Goal: Task Accomplishment & Management: Manage account settings

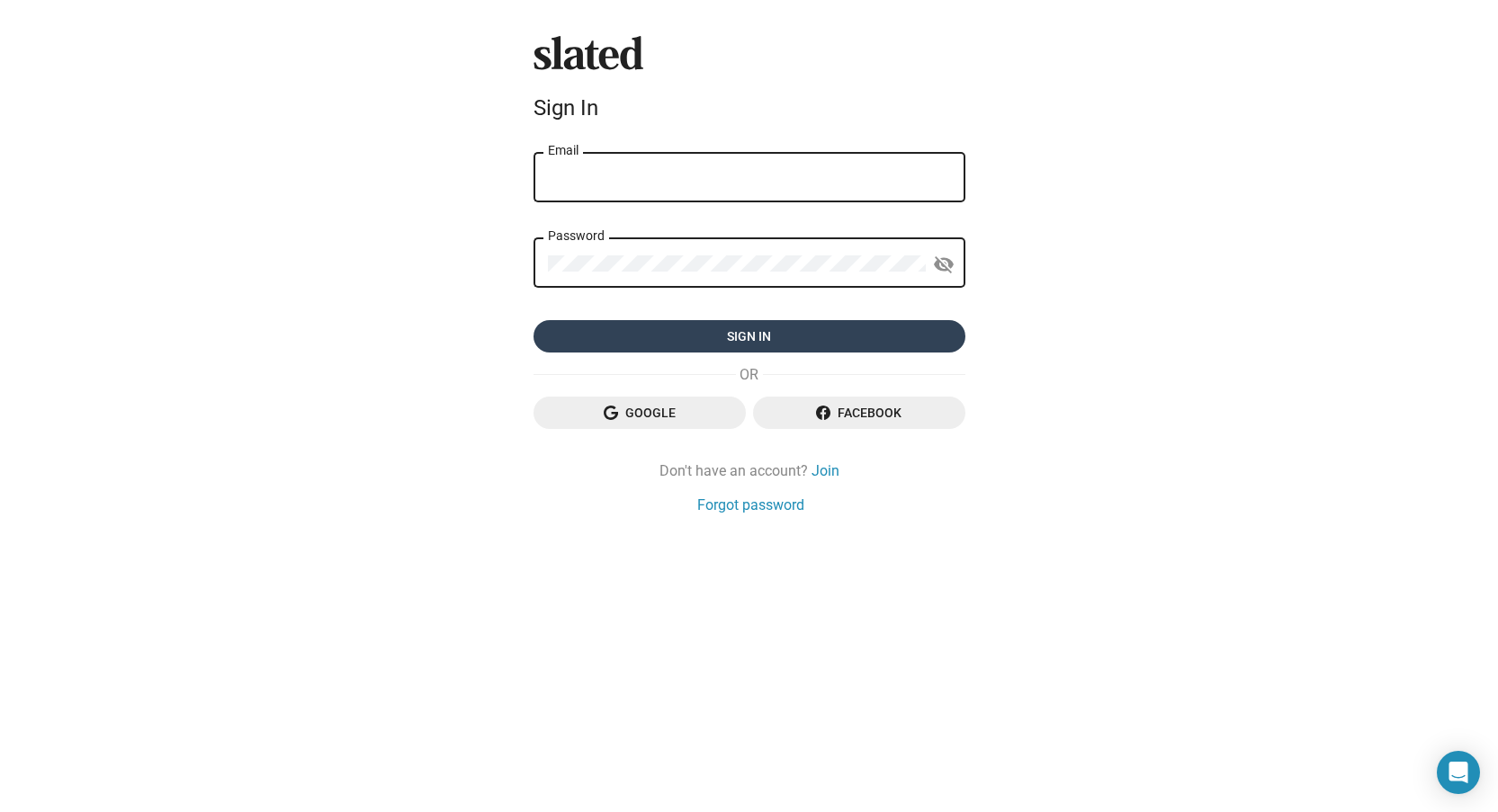
type input "[EMAIL_ADDRESS][DOMAIN_NAME]"
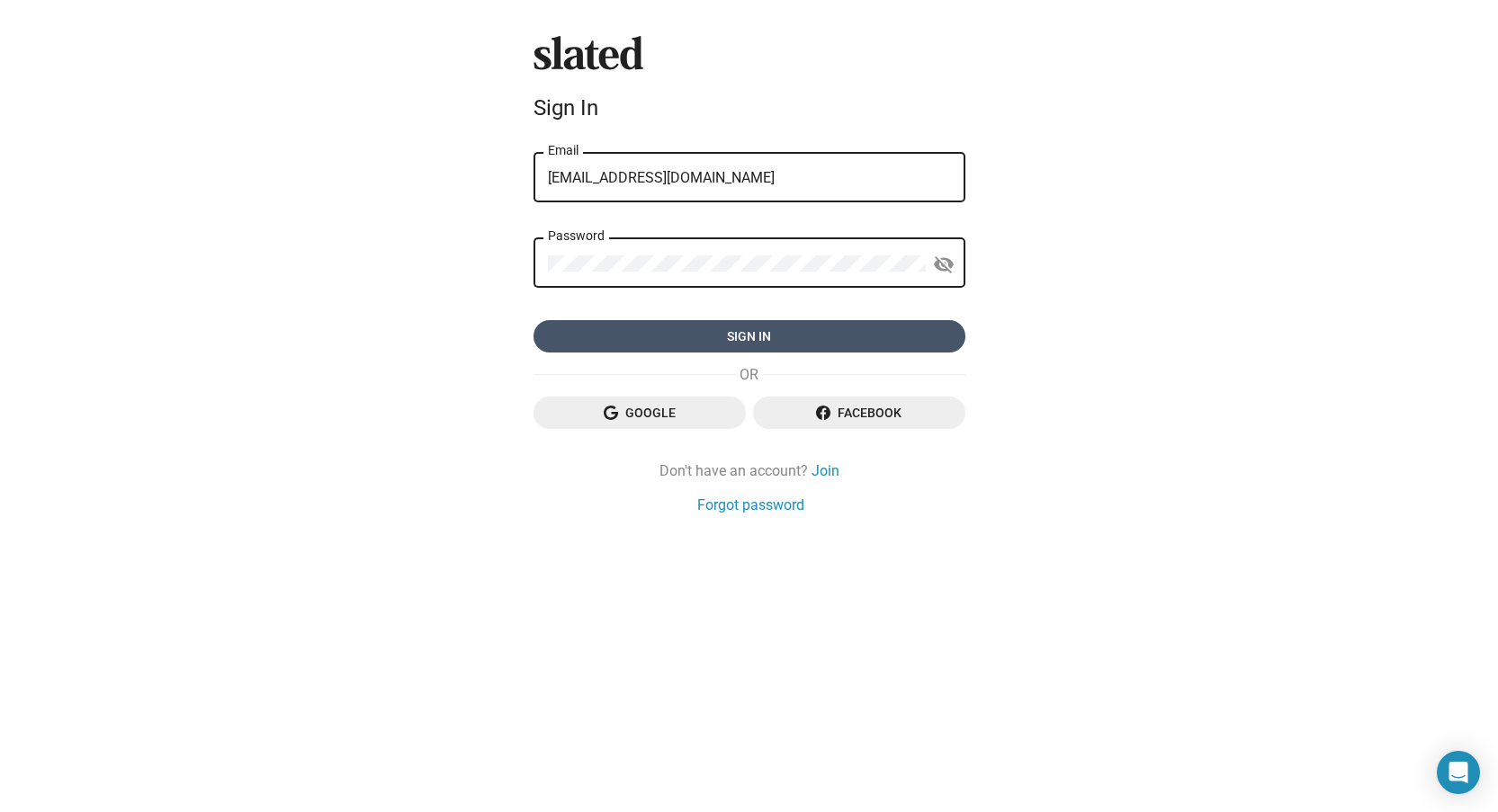
click at [731, 342] on span "Sign in" at bounding box center [749, 337] width 403 height 33
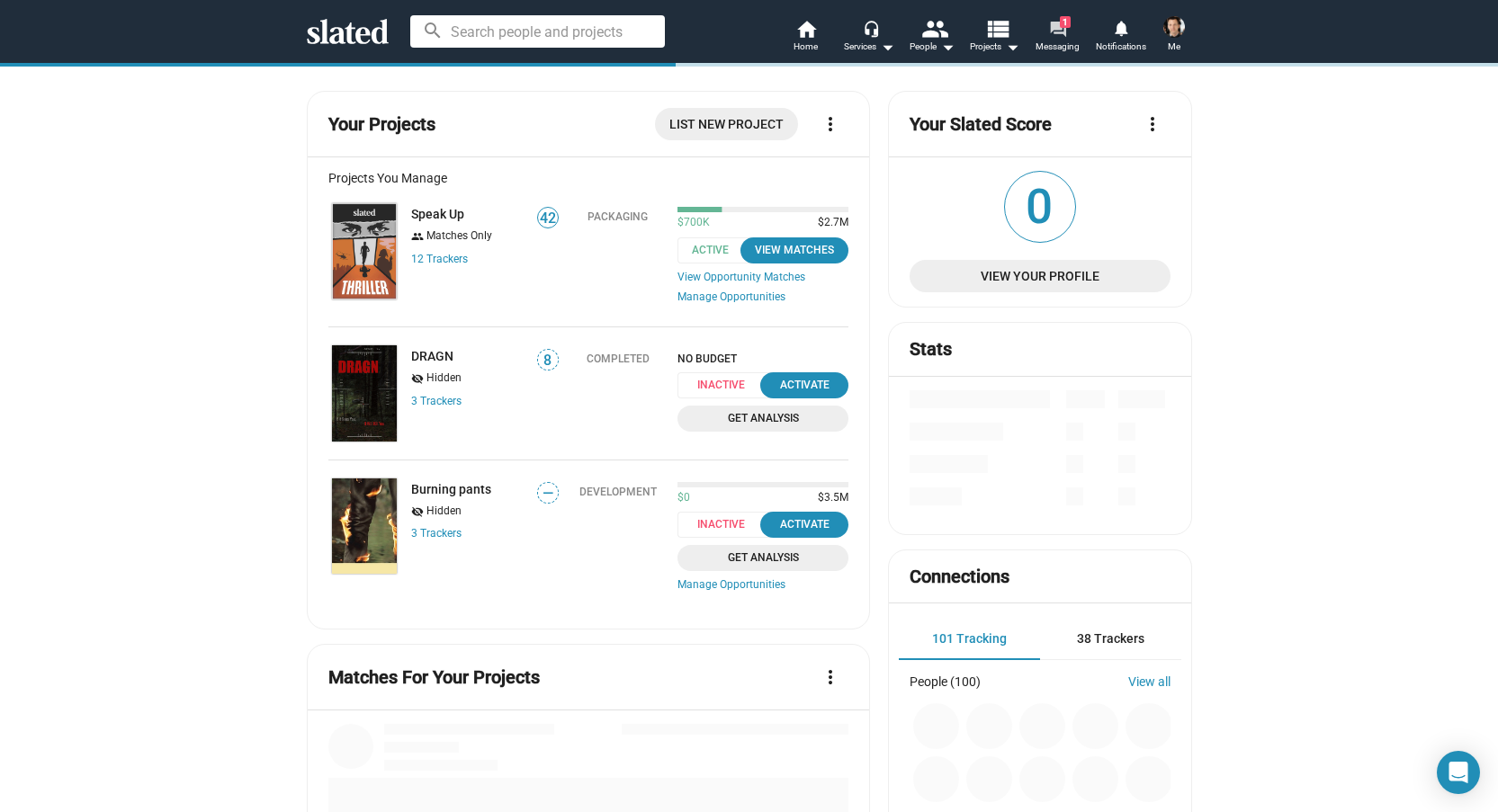
click at [1045, 35] on link "forum 1 Messaging" at bounding box center [1058, 38] width 63 height 40
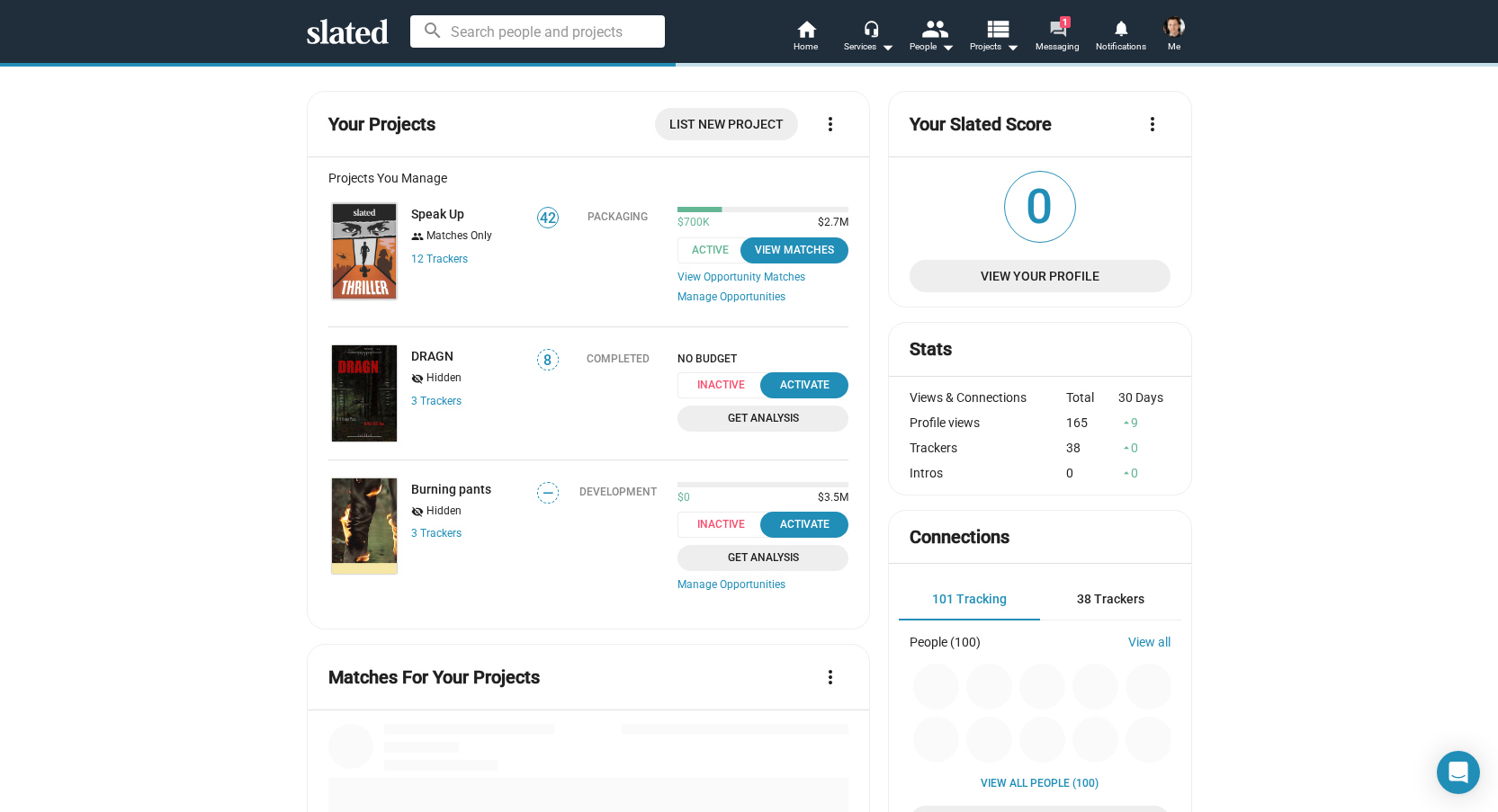
click at [1045, 35] on link "forum 1 Messaging" at bounding box center [1058, 38] width 63 height 40
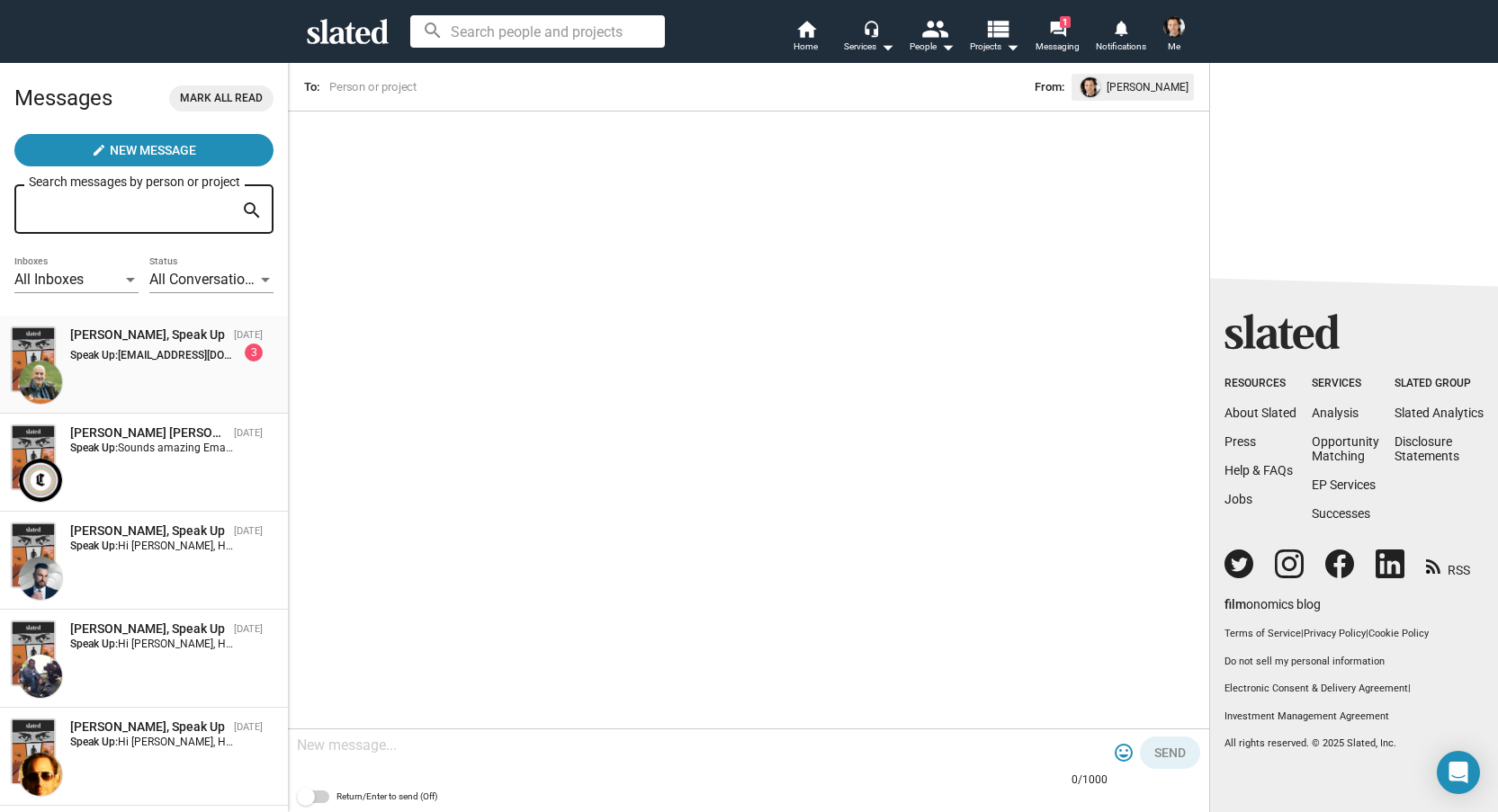
click at [181, 356] on span "[EMAIL_ADDRESS][DOMAIN_NAME]" at bounding box center [204, 354] width 173 height 13
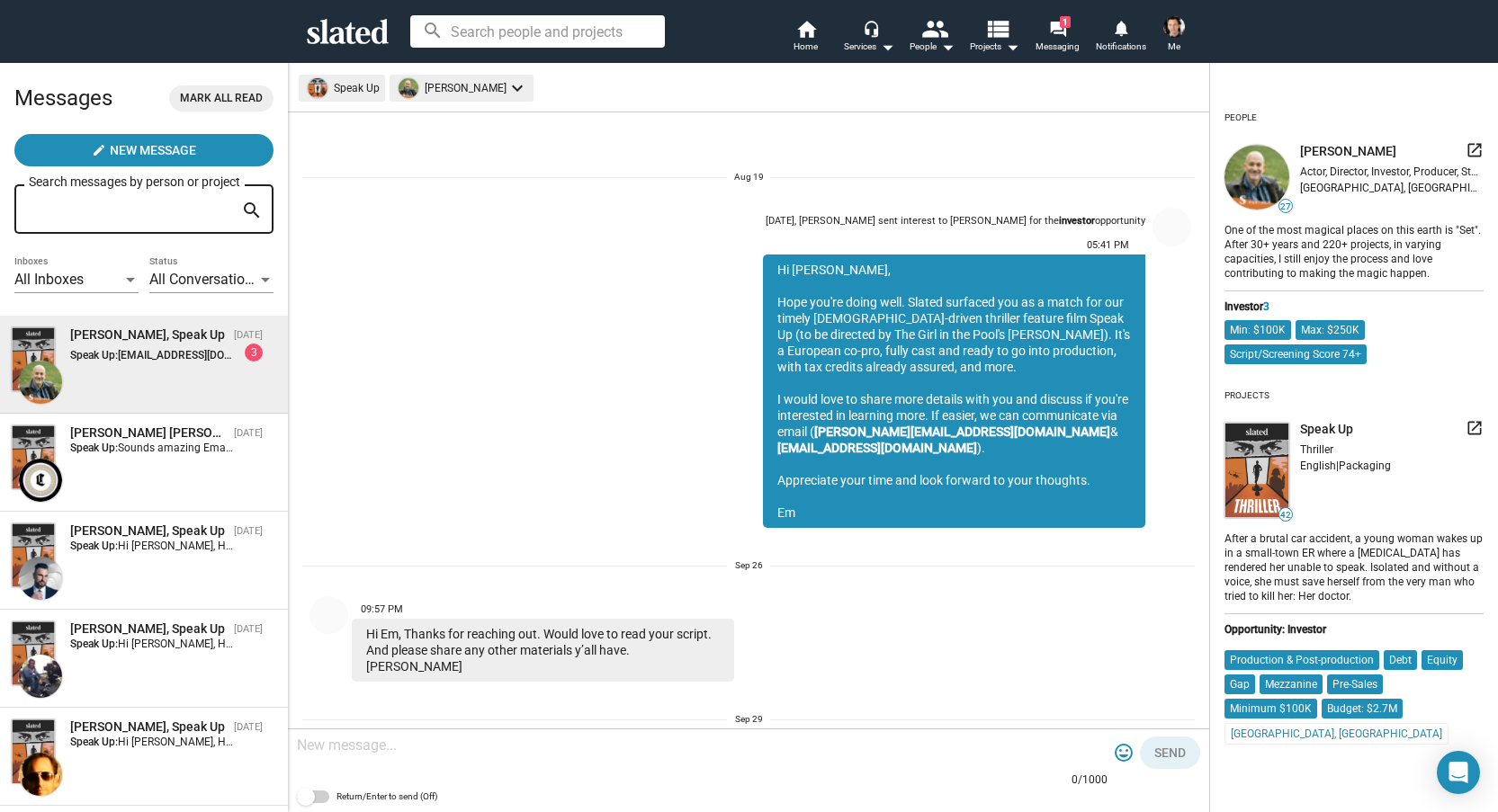
scroll to position [405, 0]
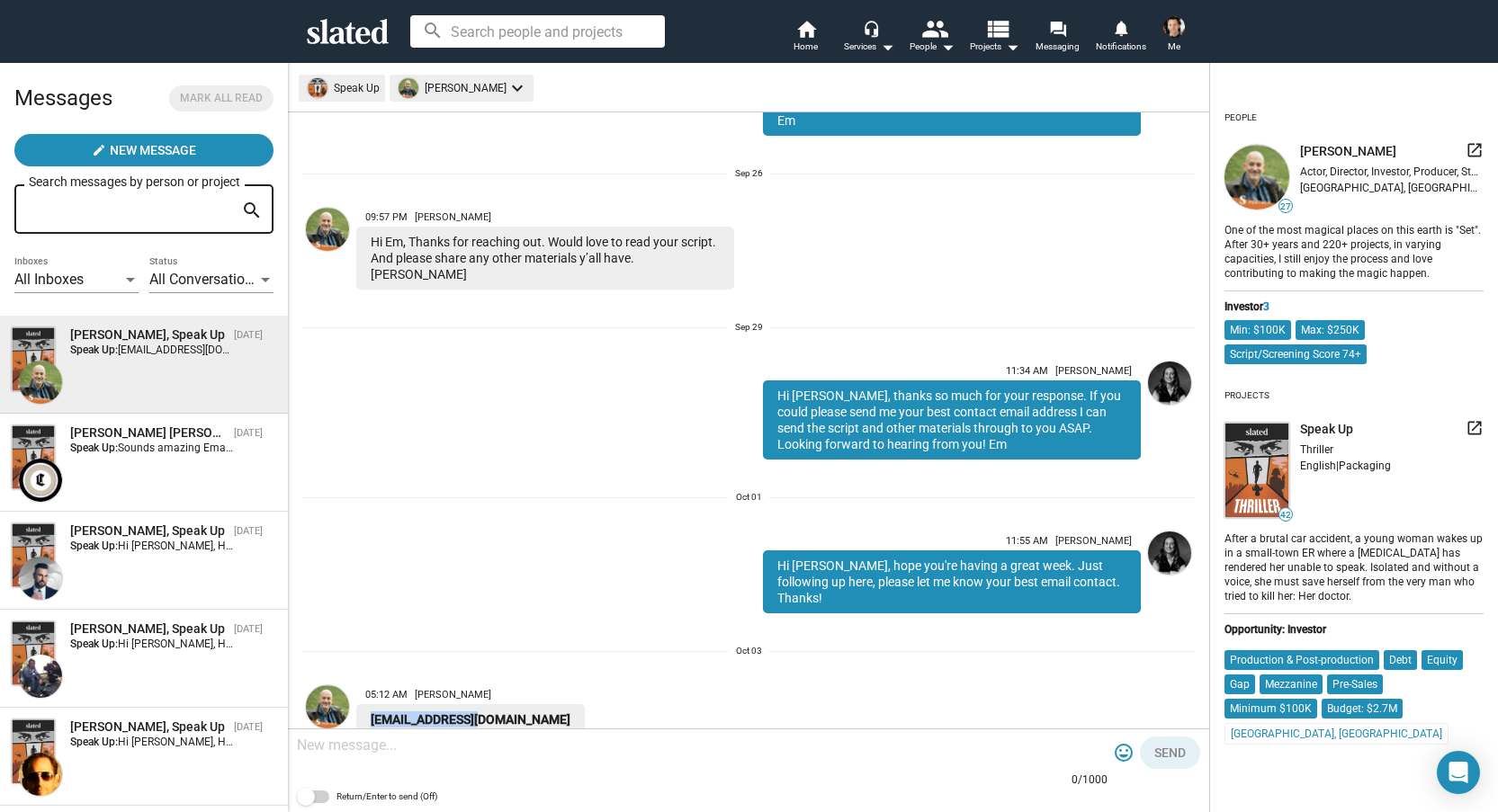
drag, startPoint x: 511, startPoint y: 666, endPoint x: 360, endPoint y: 669, distance: 151.0
click at [360, 678] on div "05:12 AM [PERSON_NAME] [EMAIL_ADDRESS][DOMAIN_NAME]" at bounding box center [572, 706] width 432 height 57
copy link "[EMAIL_ADDRESS][DOMAIN_NAME]"
click at [1176, 50] on span "Me" at bounding box center [1173, 46] width 13 height 21
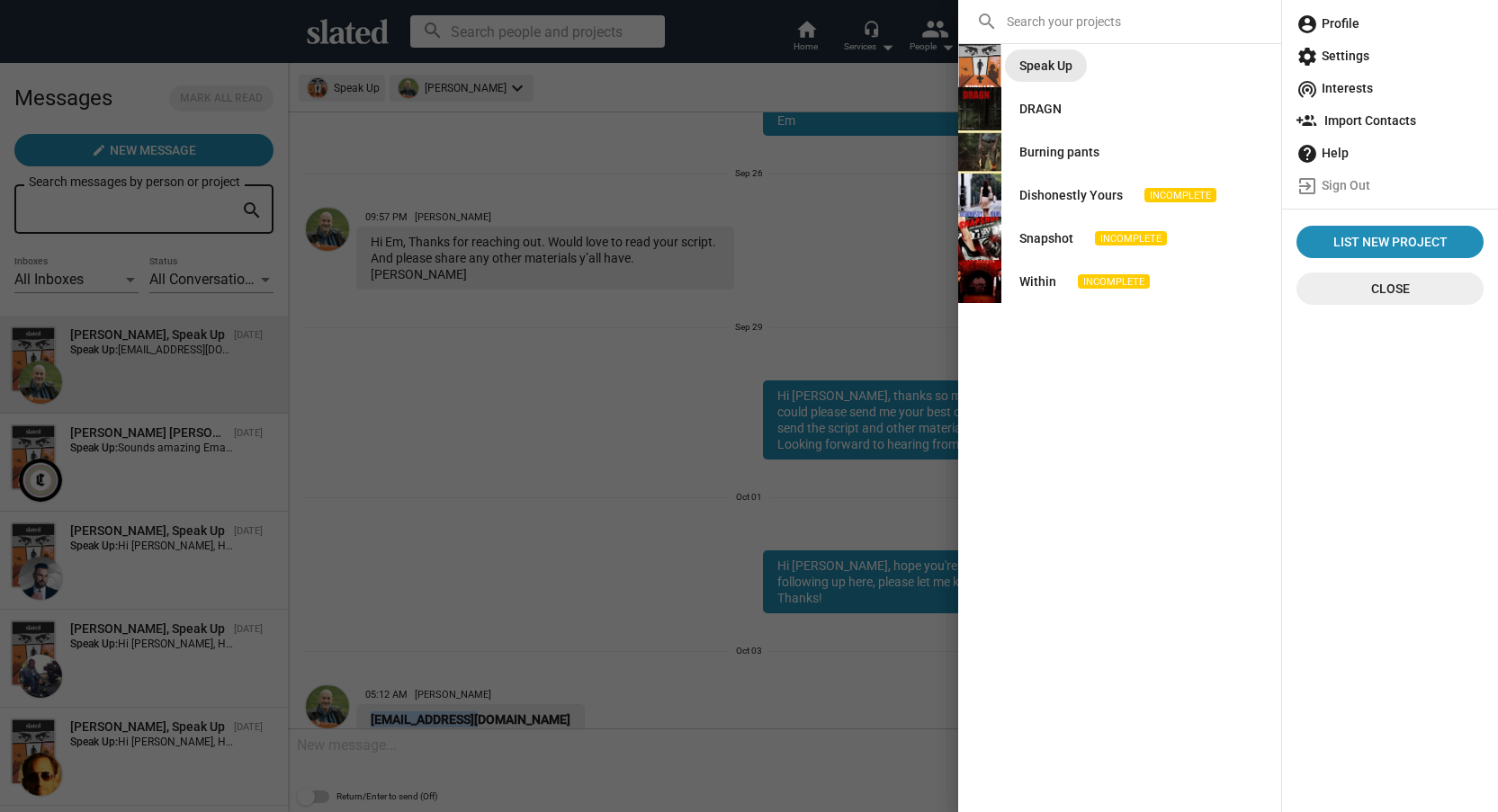
click at [1070, 61] on div "Speak Up" at bounding box center [1046, 66] width 53 height 33
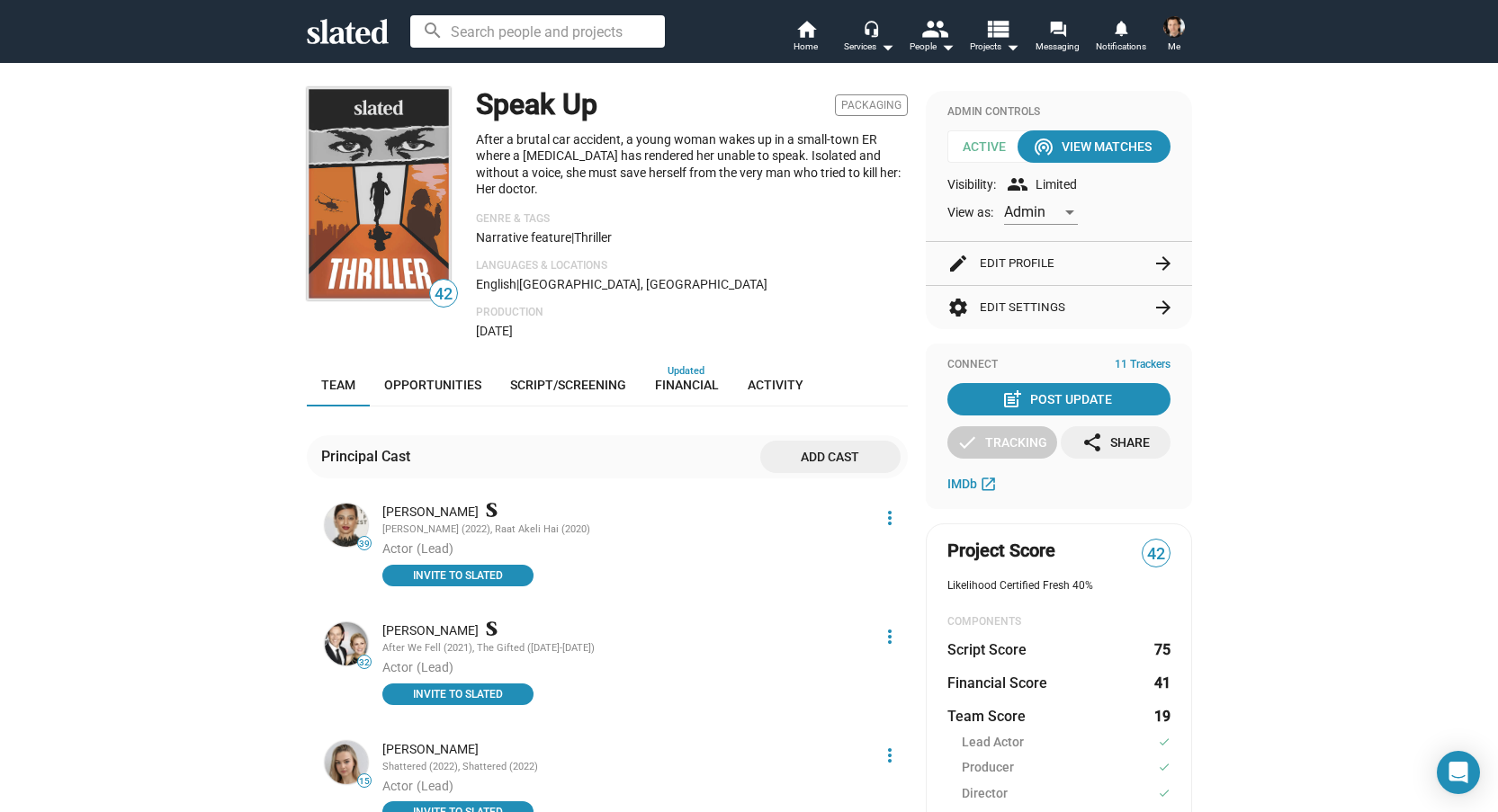
click at [1004, 304] on button "settings Edit Settings arrow_forward" at bounding box center [1059, 307] width 223 height 43
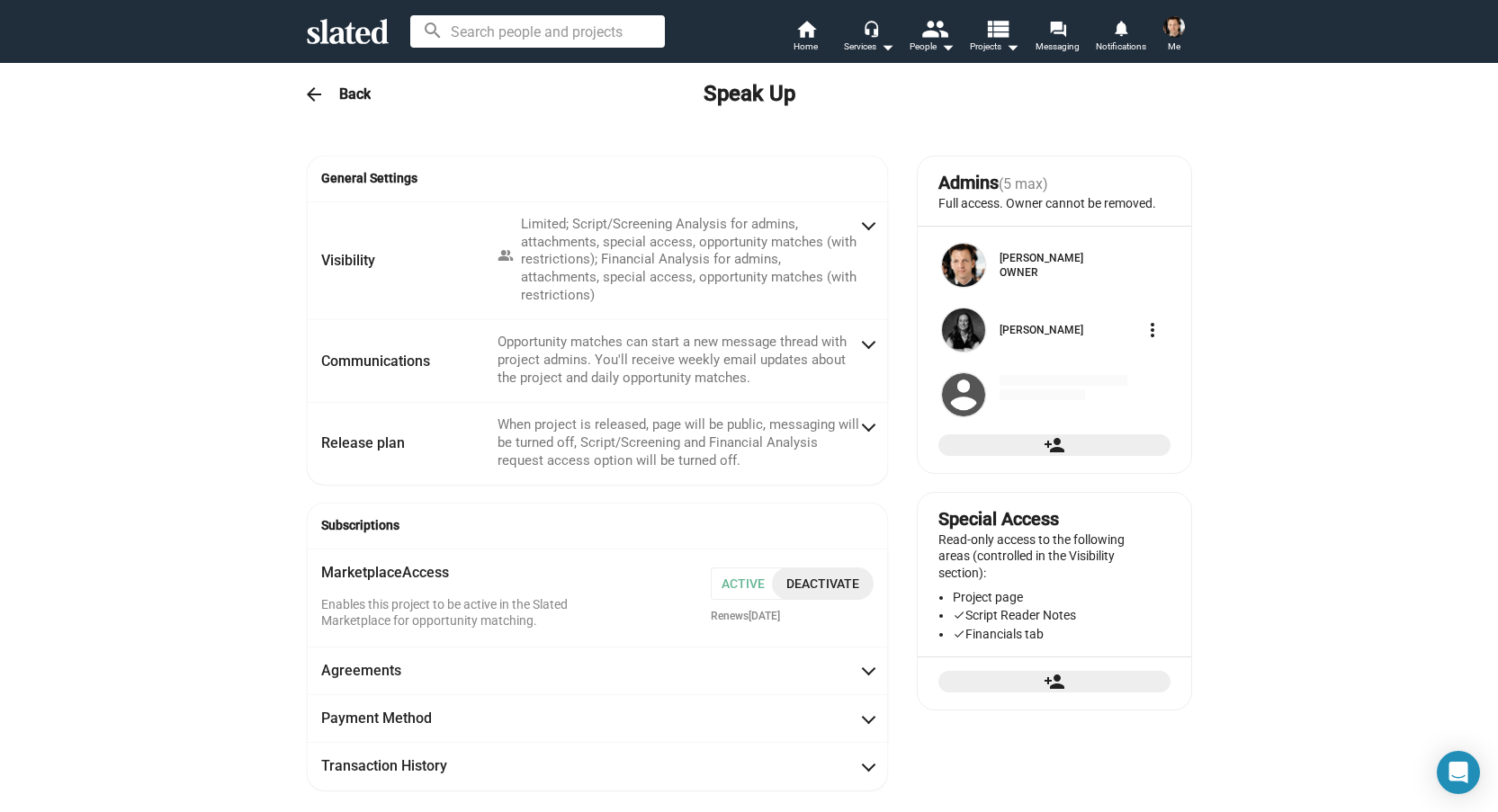
radio input "false"
radio input "true"
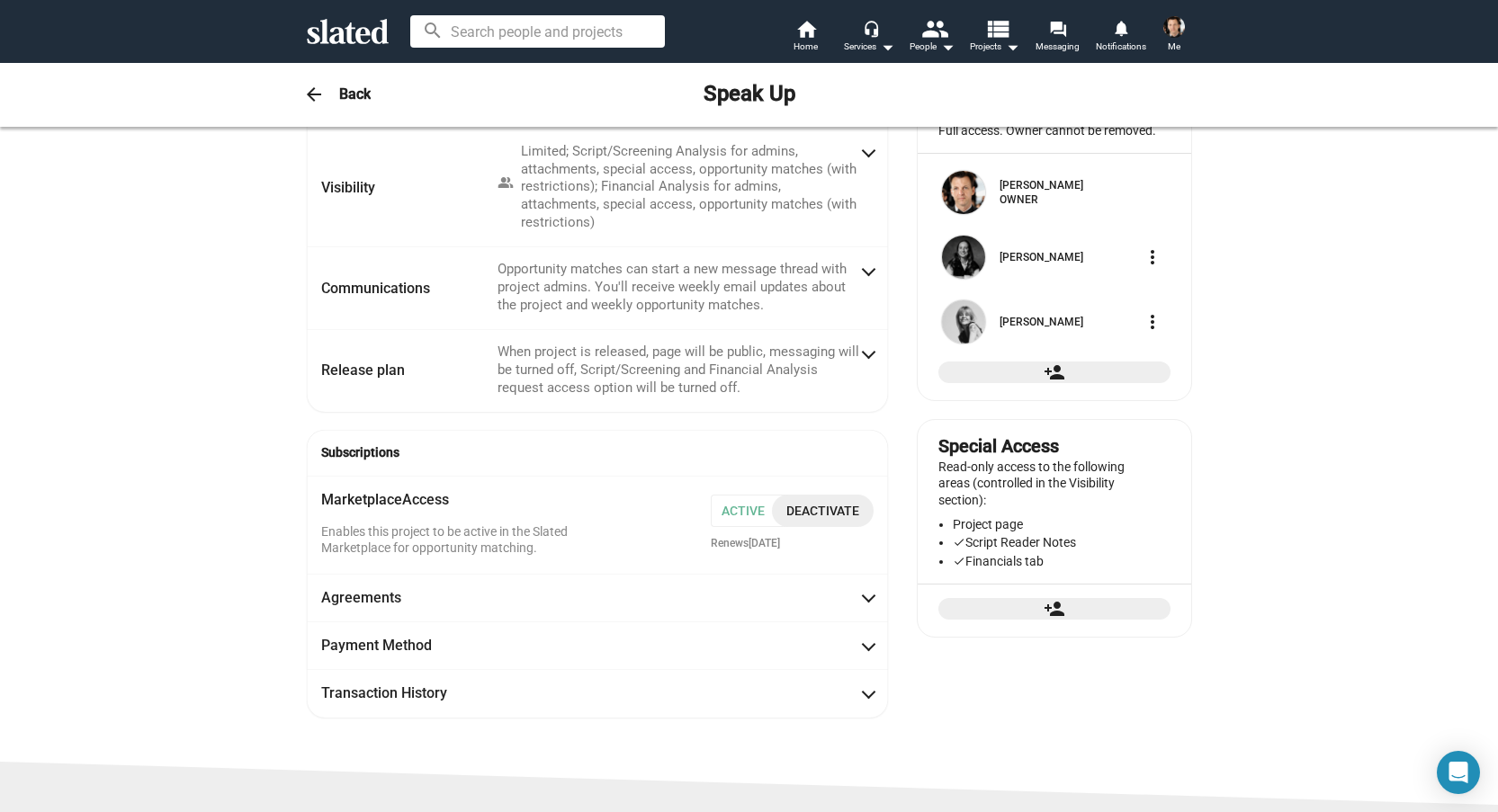
scroll to position [98, 0]
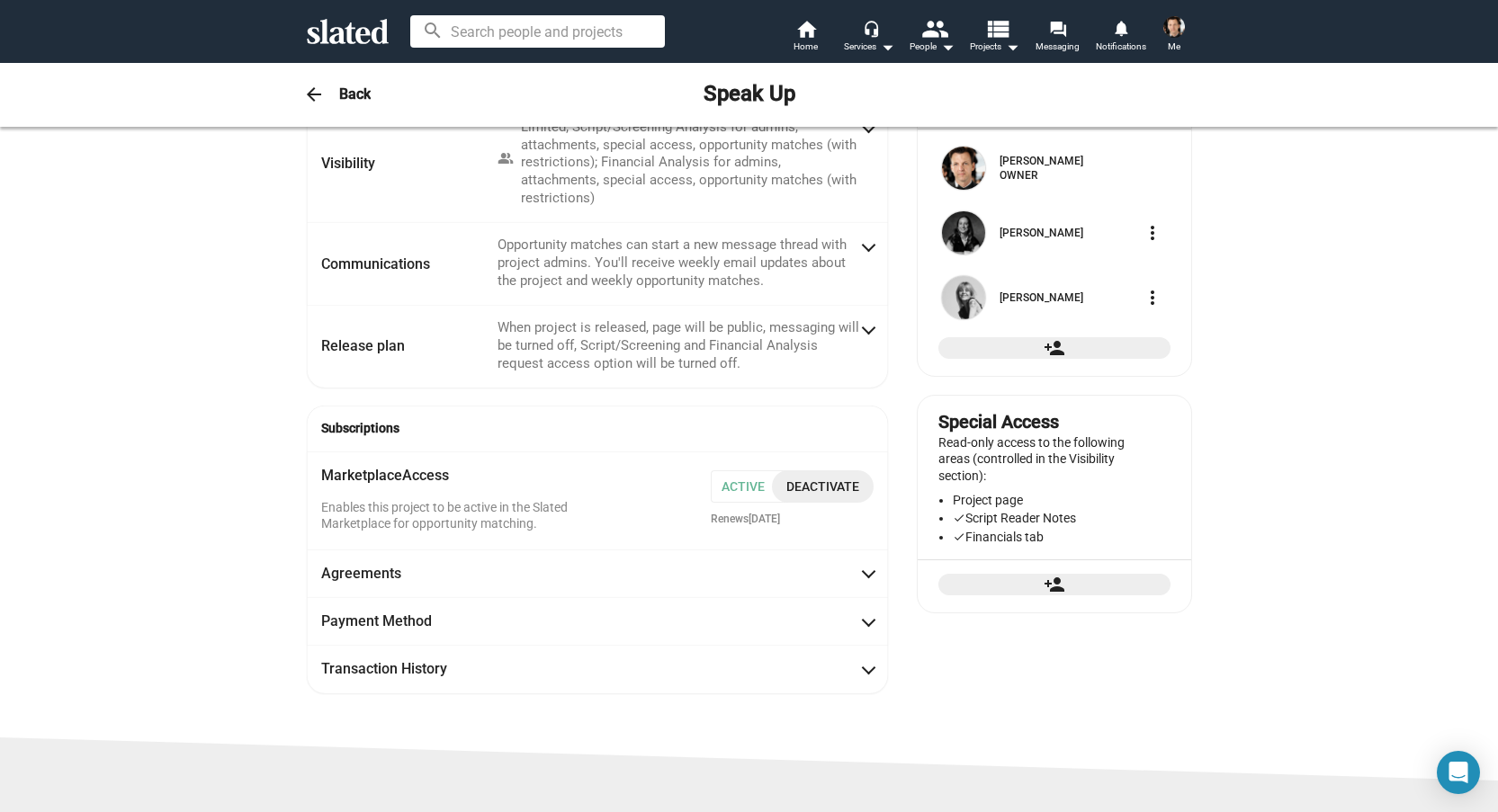
click at [845, 491] on span "Deactivate" at bounding box center [822, 487] width 72 height 33
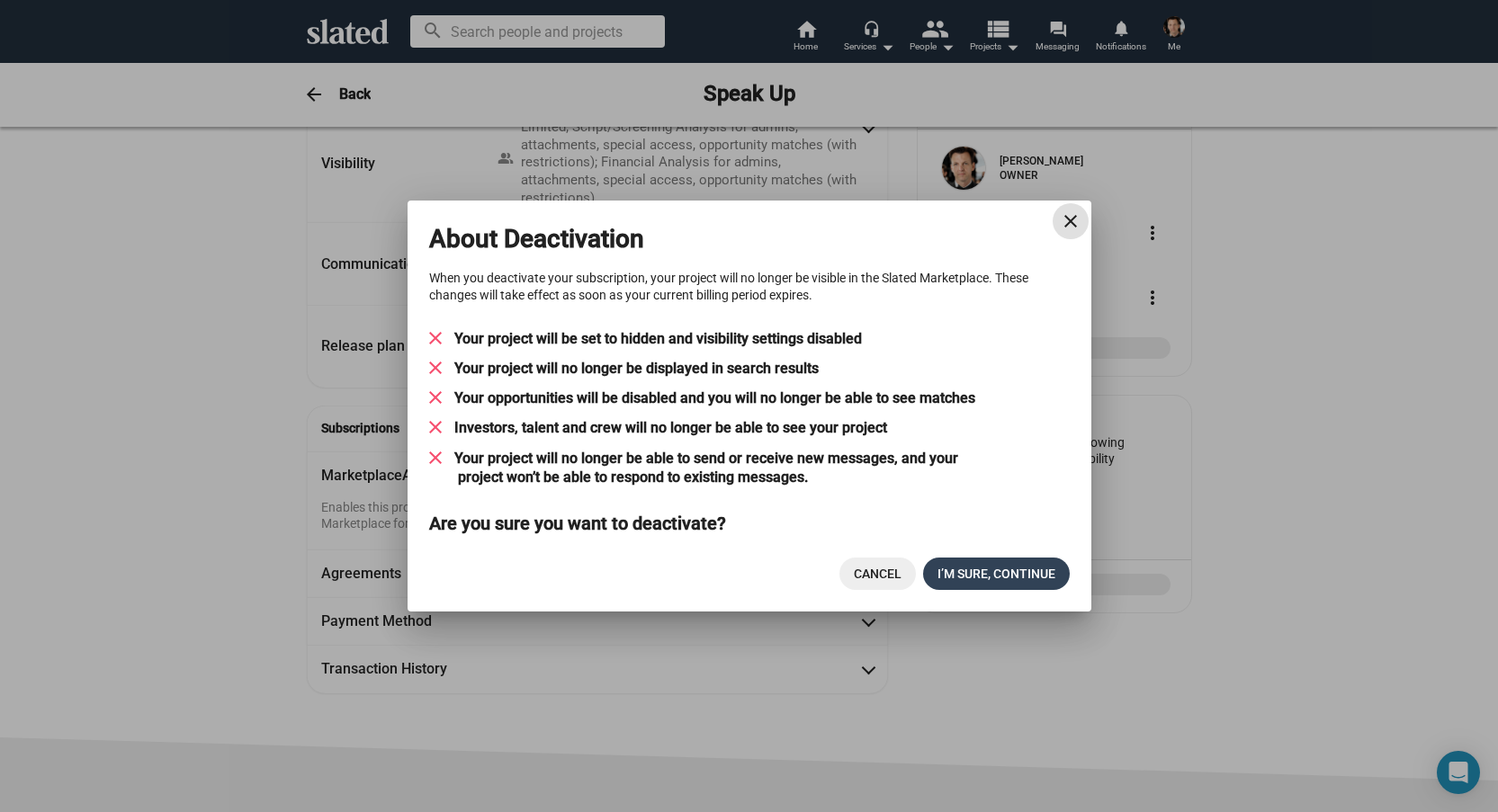
click at [972, 567] on span "I’M SURE, CONTINUE" at bounding box center [997, 574] width 118 height 33
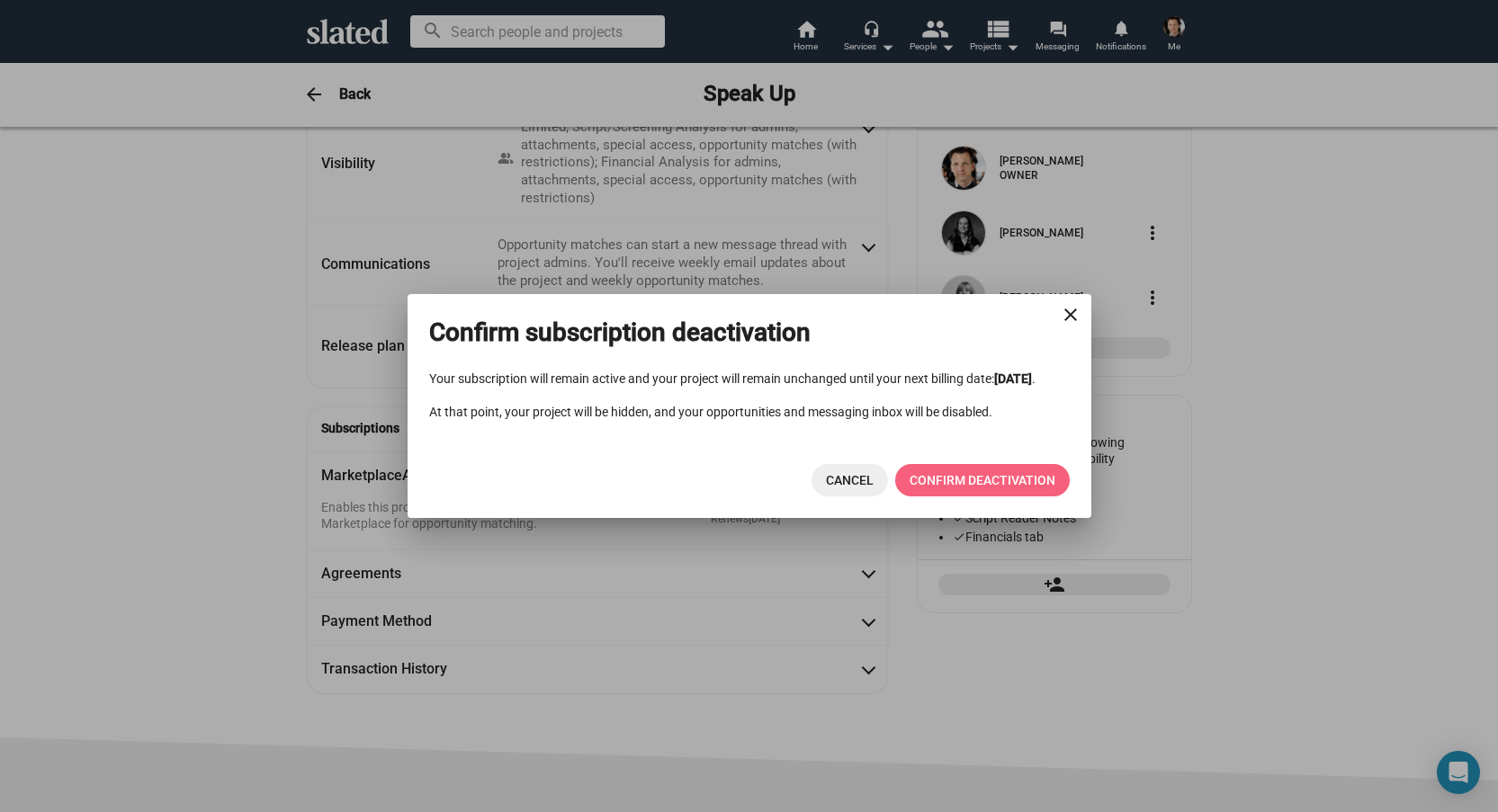
click at [988, 483] on span "CONFIRM DEACTIVATION" at bounding box center [982, 481] width 146 height 33
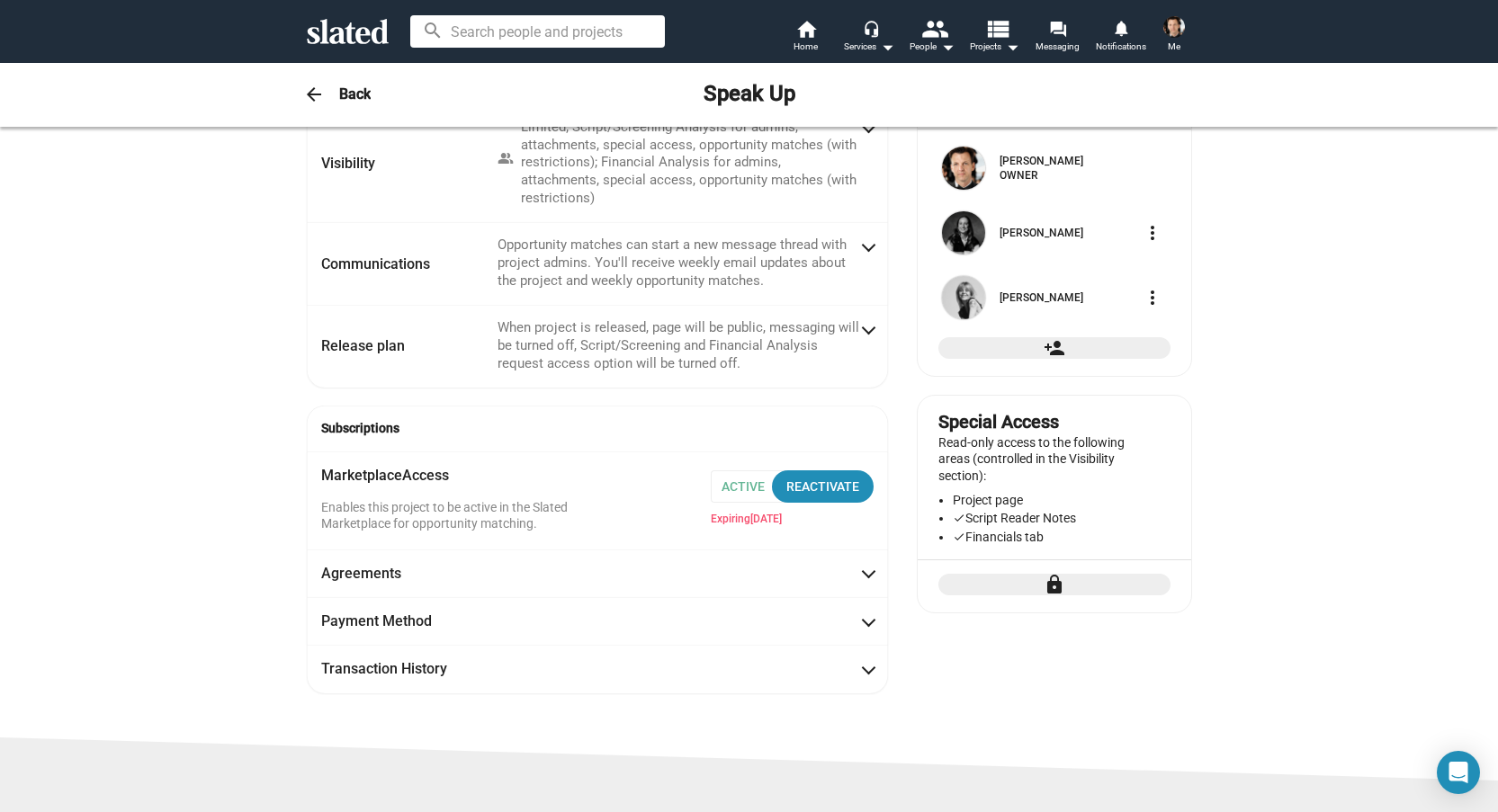
scroll to position [0, 0]
